Goal: Task Accomplishment & Management: Use online tool/utility

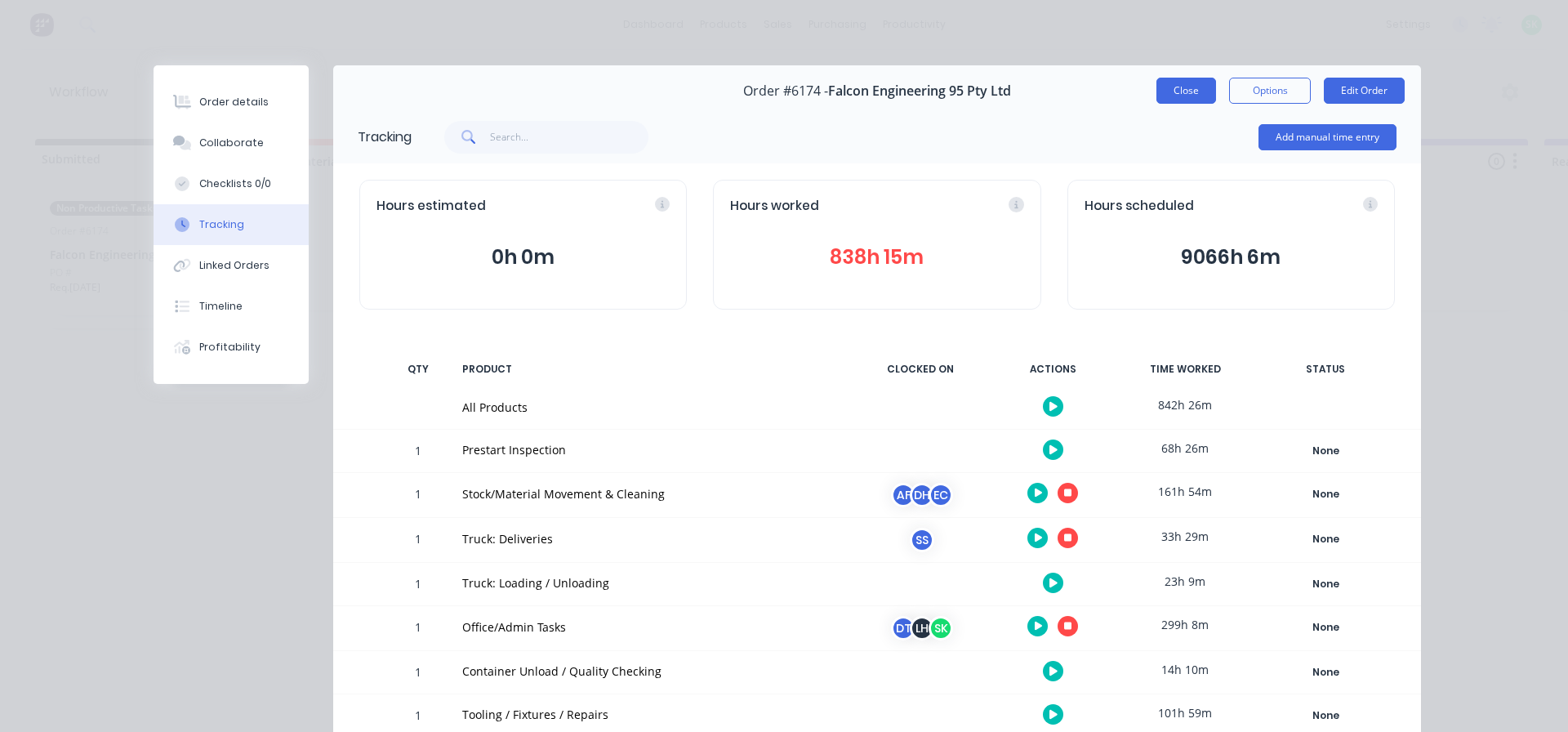
click at [1179, 86] on button "Close" at bounding box center [1186, 90] width 60 height 26
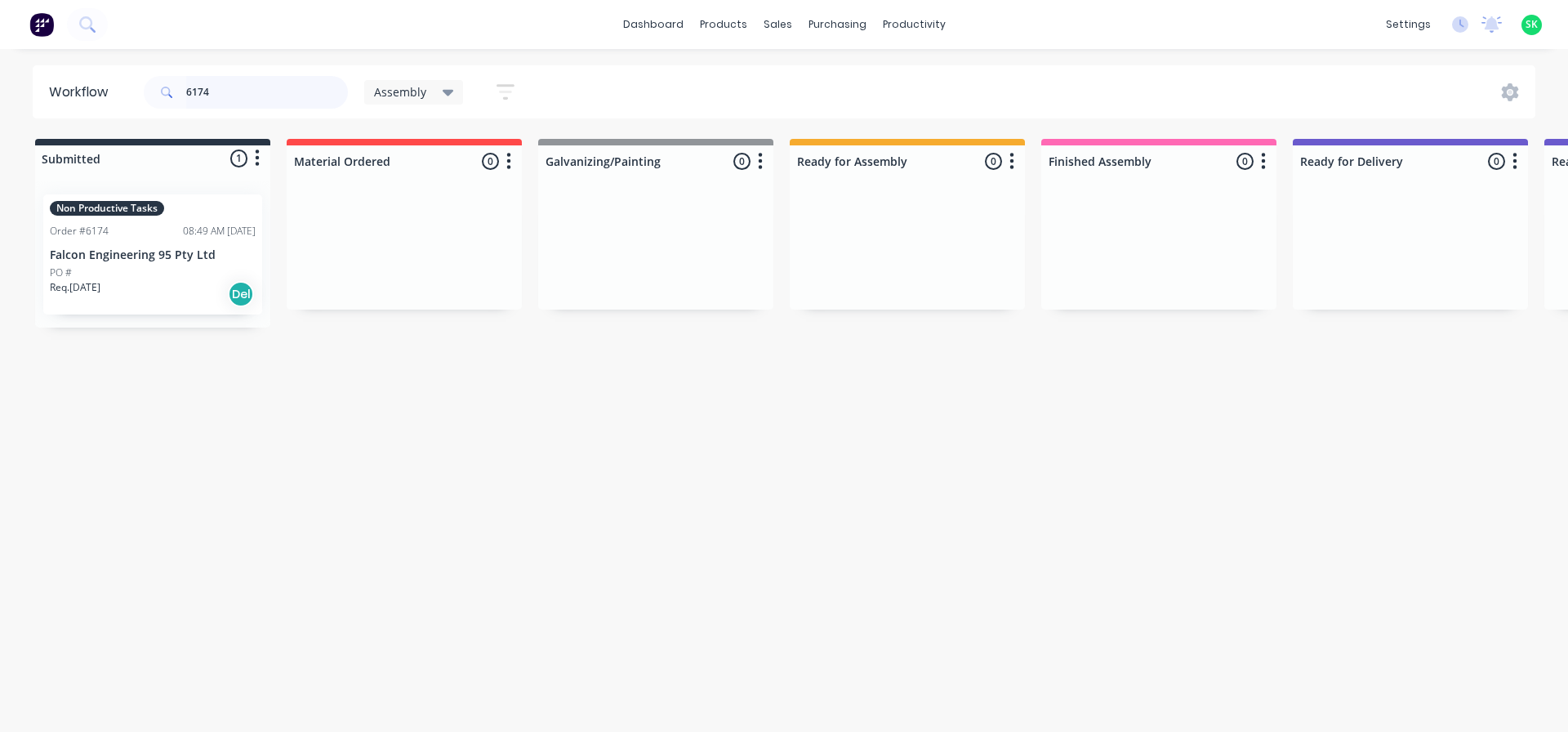
drag, startPoint x: 258, startPoint y: 91, endPoint x: 148, endPoint y: 93, distance: 110.0
click at [148, 93] on div "6174" at bounding box center [245, 92] width 204 height 33
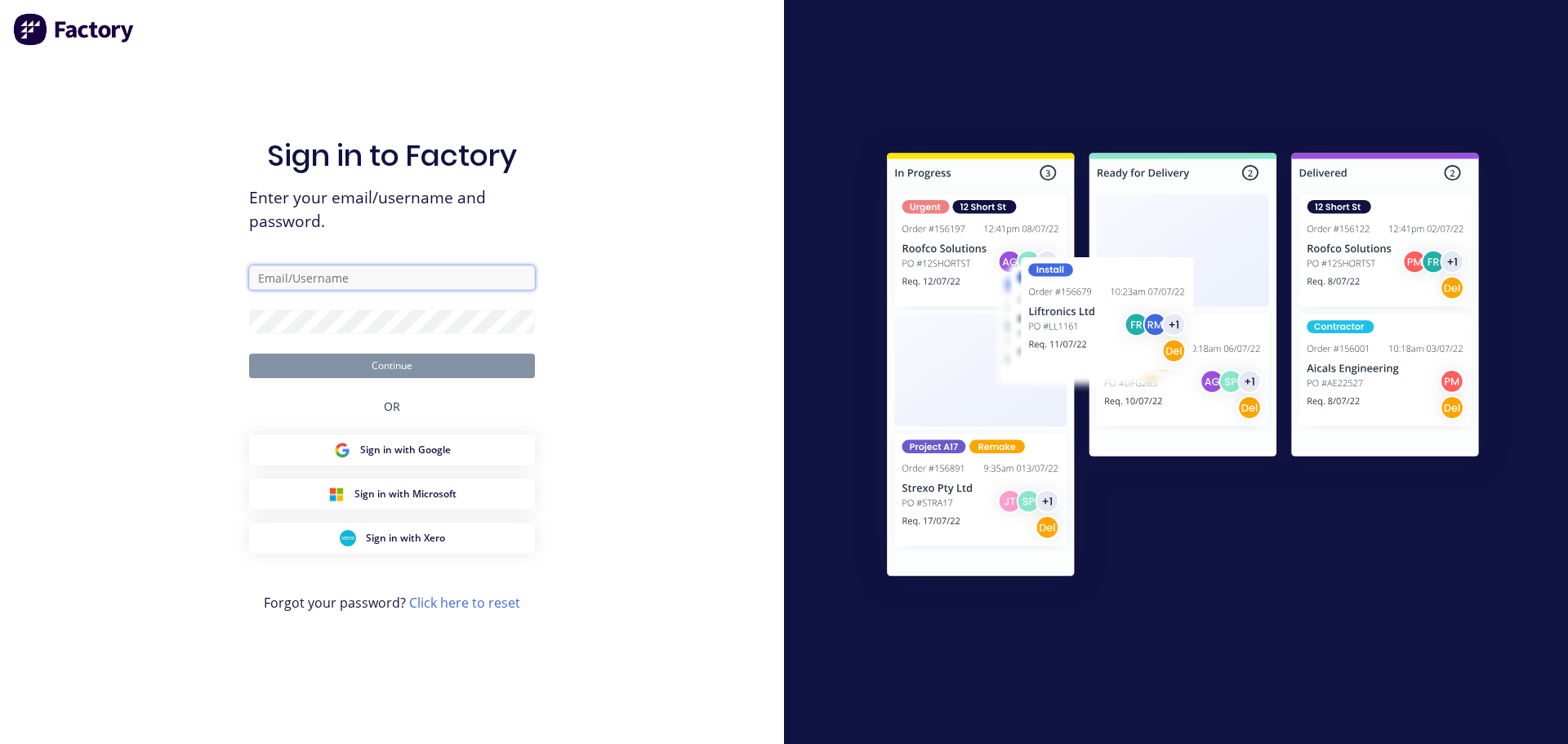
type input "[EMAIL_ADDRESS][DOMAIN_NAME]"
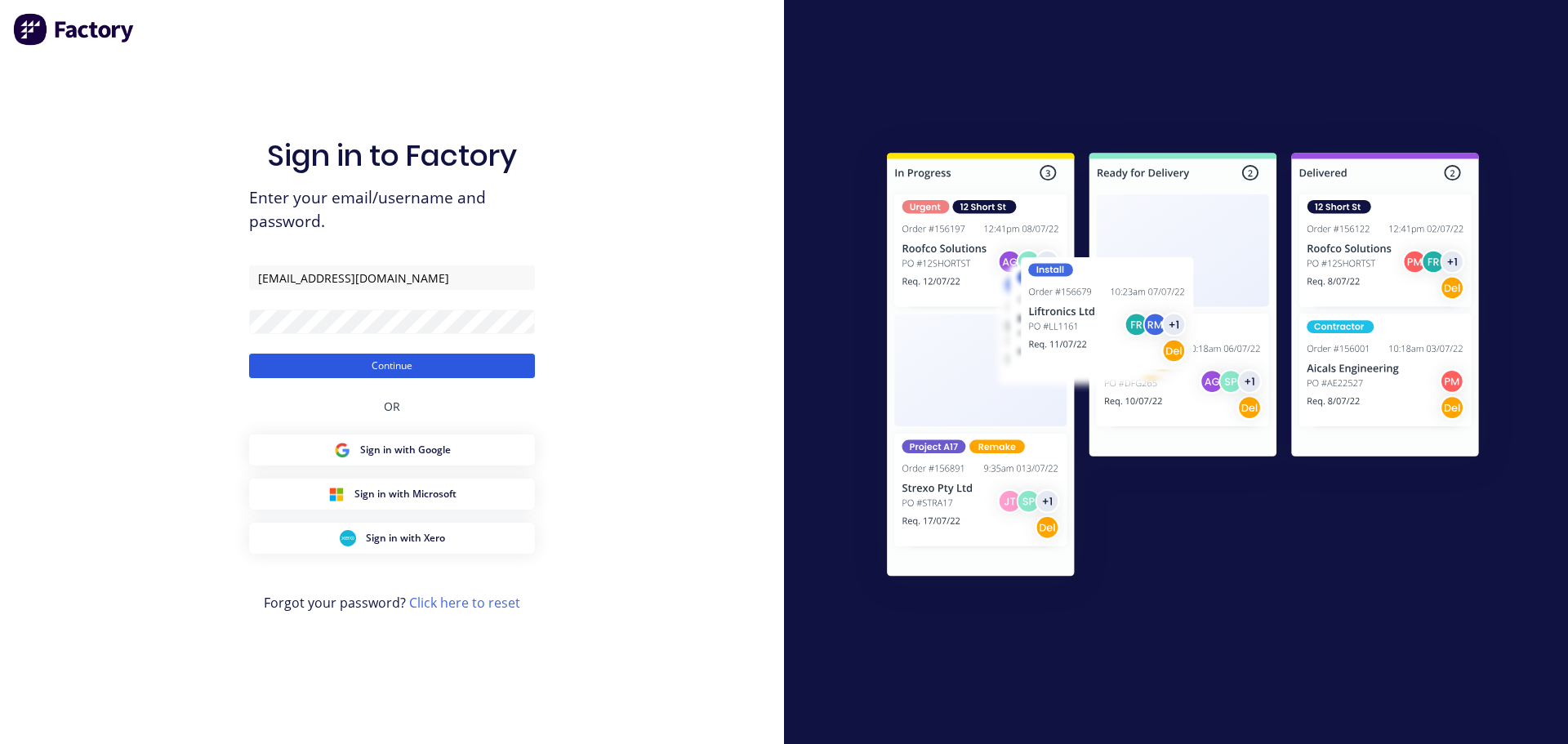
click at [374, 361] on button "Continue" at bounding box center [392, 366] width 286 height 24
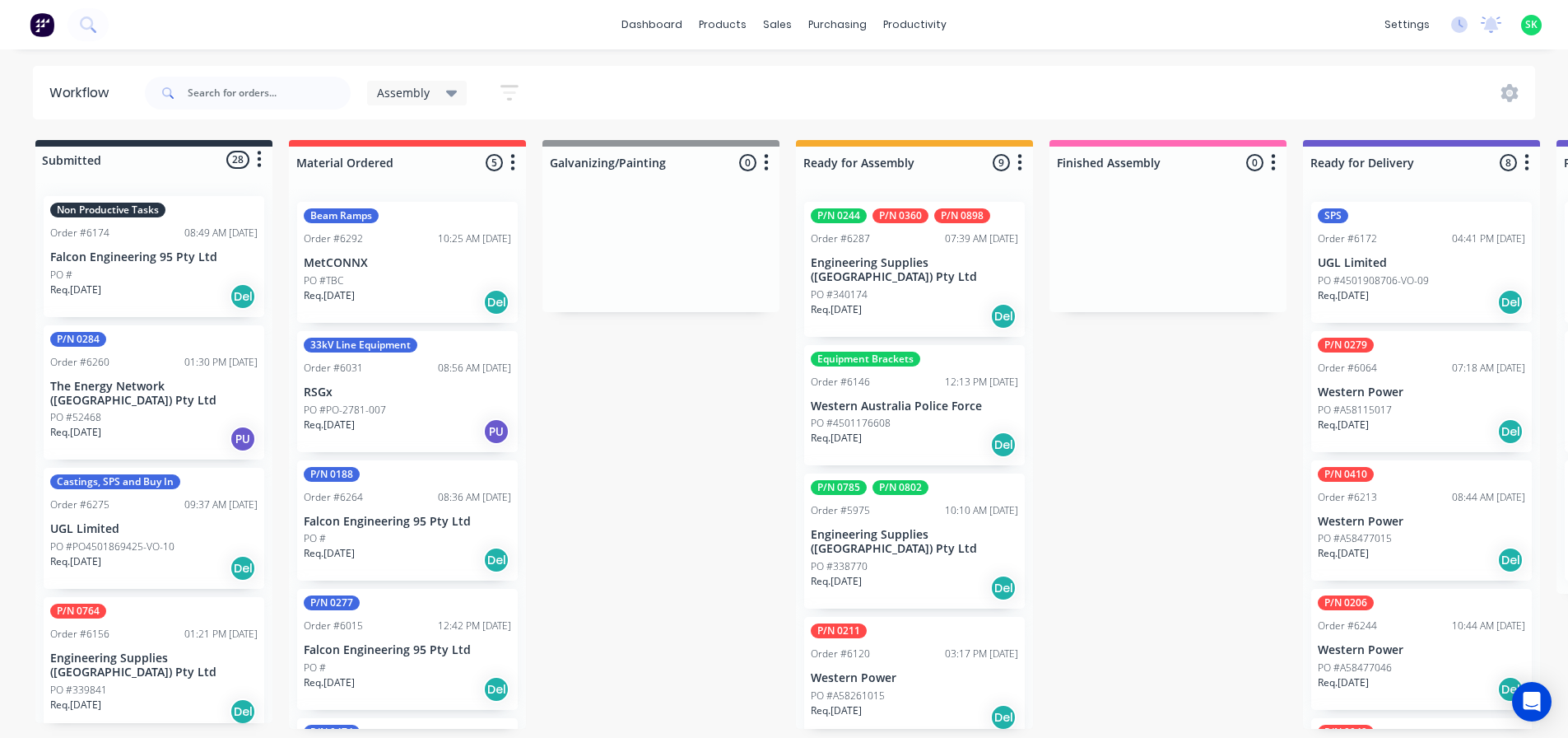
click at [894, 416] on div "PO #4501176608" at bounding box center [914, 423] width 208 height 14
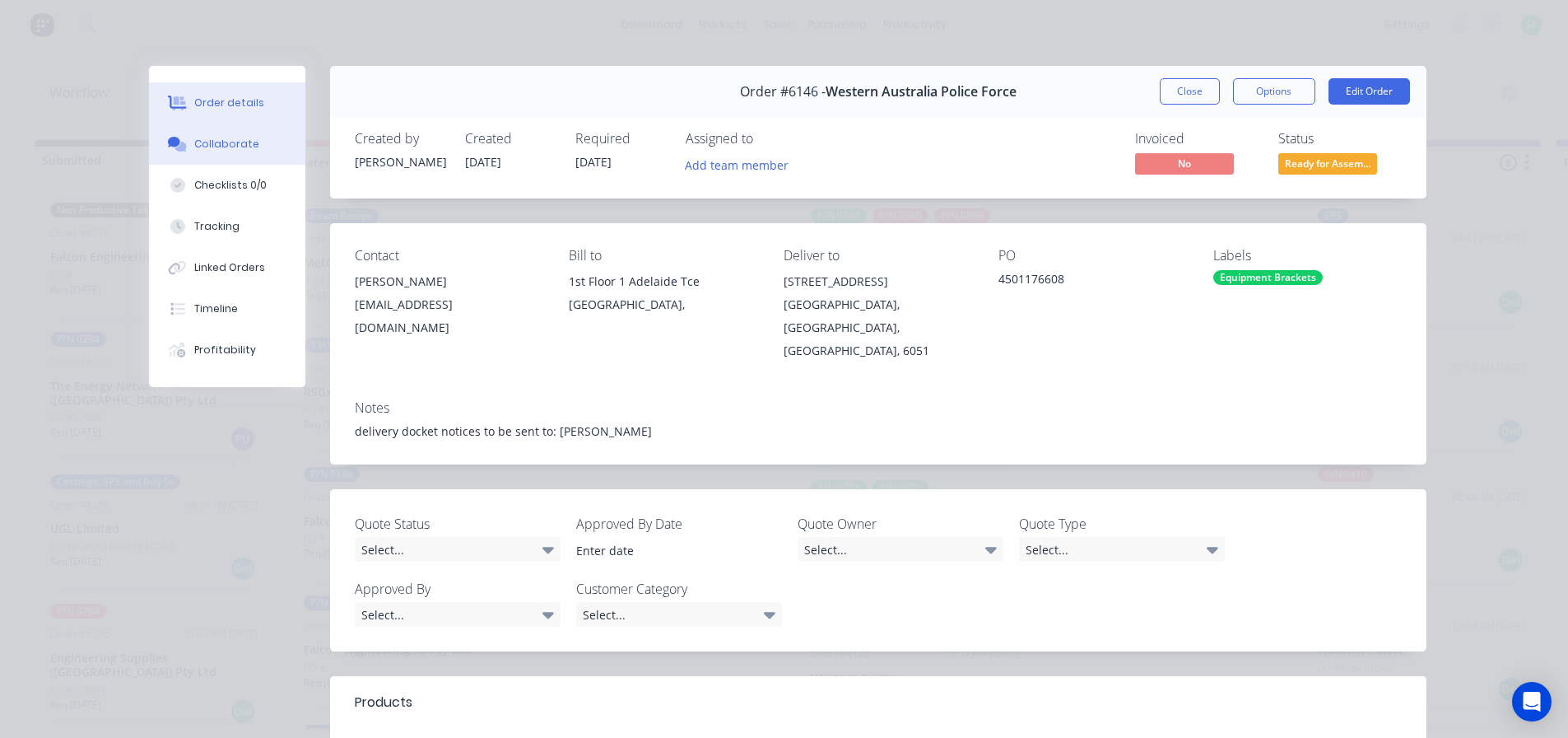
click at [244, 153] on button "Collaborate" at bounding box center [227, 144] width 157 height 42
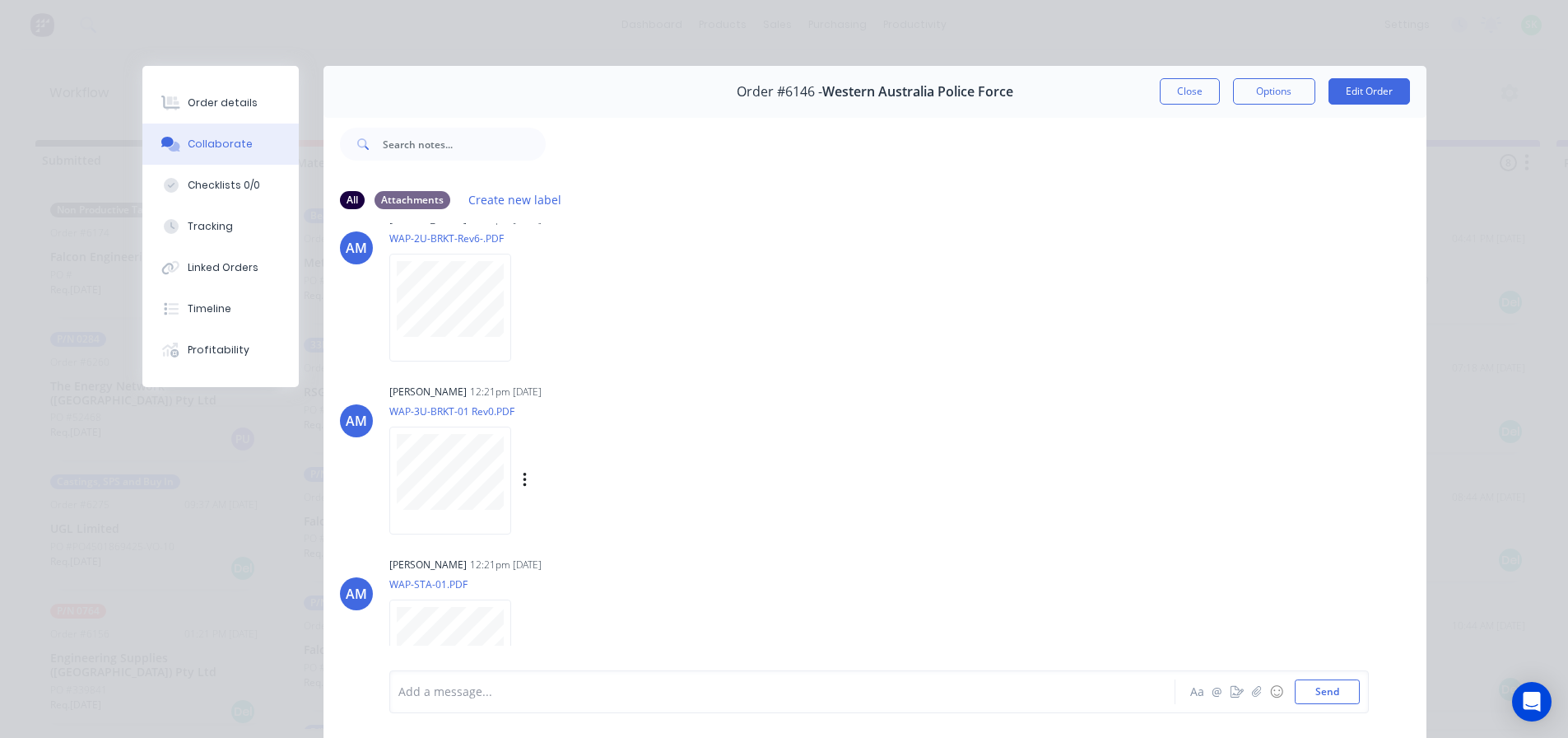
scroll to position [75, 0]
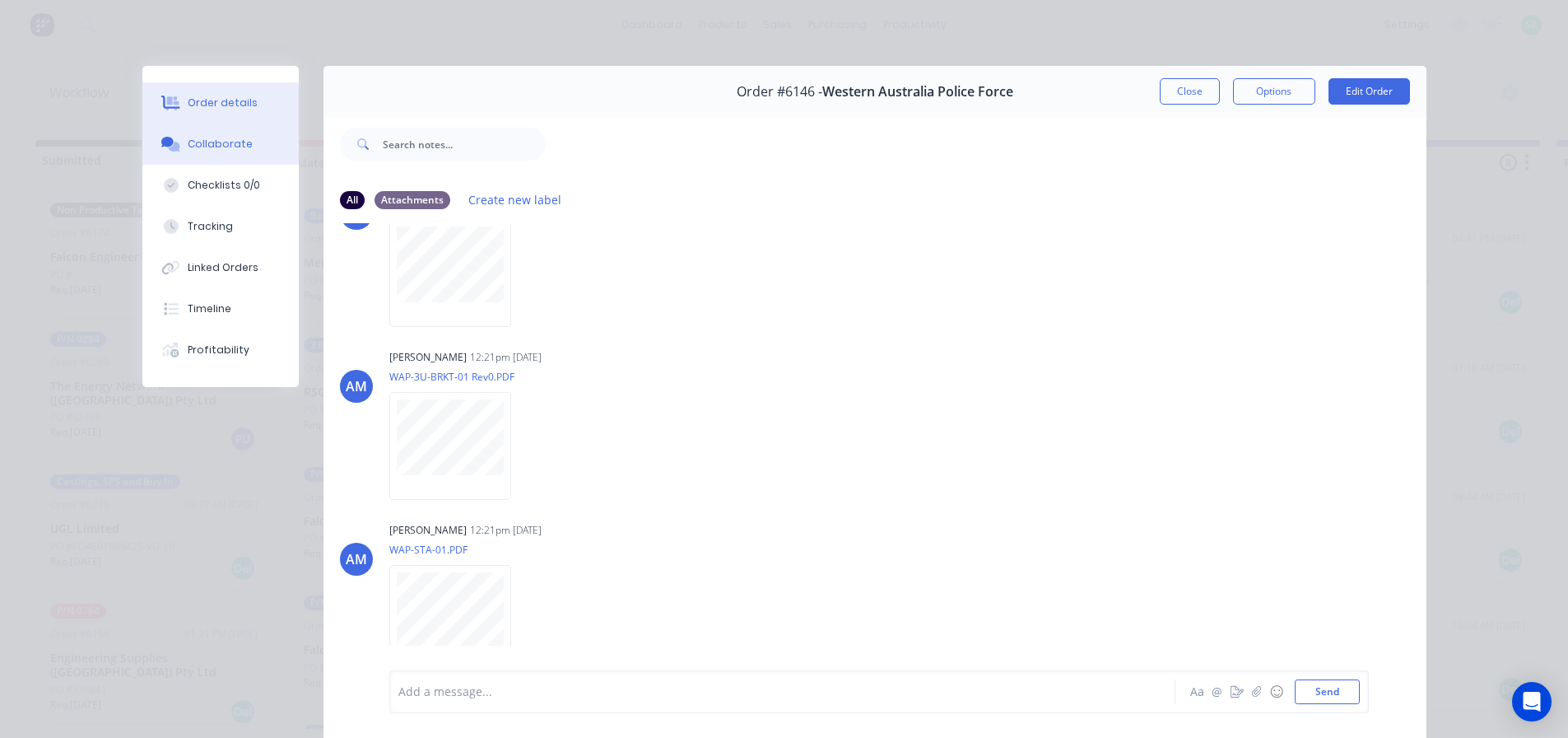
click at [252, 108] on button "Order details" at bounding box center [220, 103] width 157 height 42
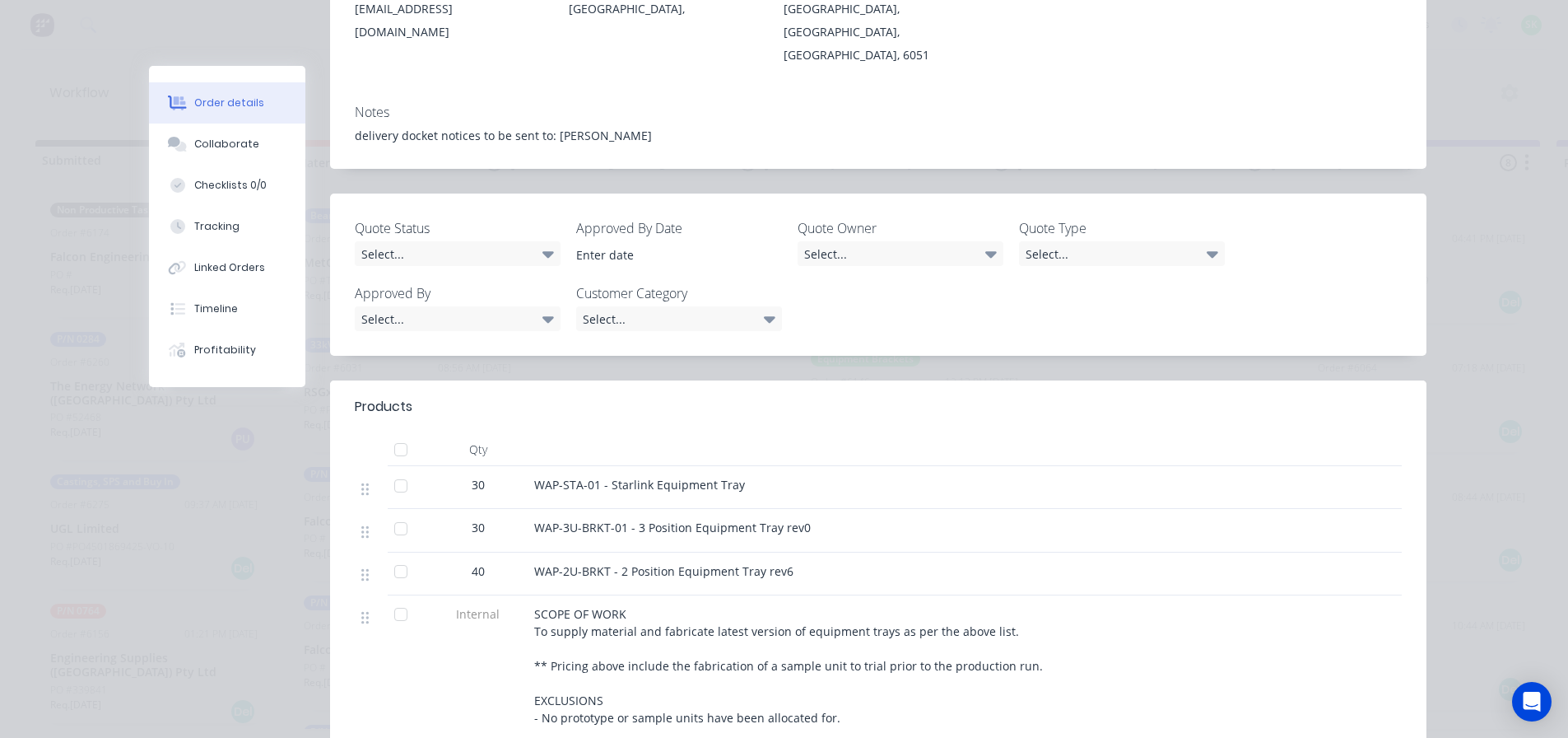
scroll to position [330, 0]
